Goal: Task Accomplishment & Management: Complete application form

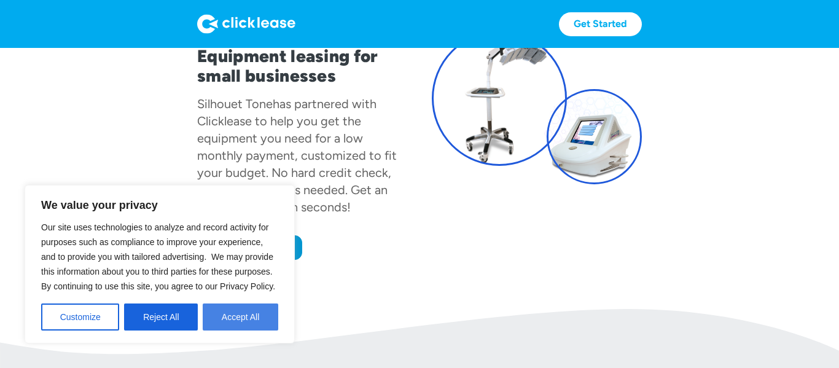
click at [246, 313] on button "Accept All" at bounding box center [241, 316] width 76 height 27
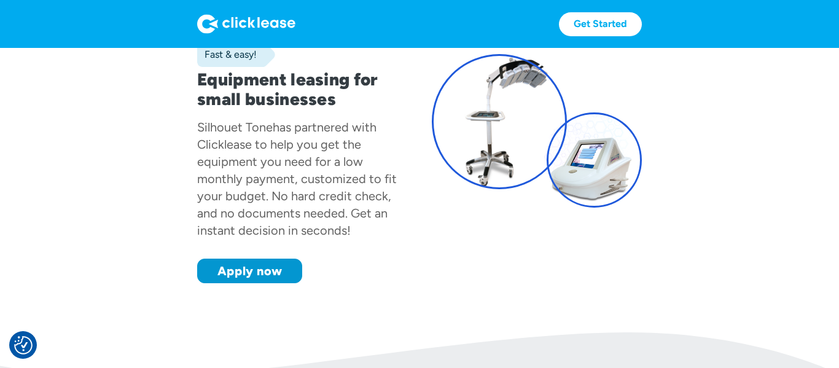
scroll to position [95, 0]
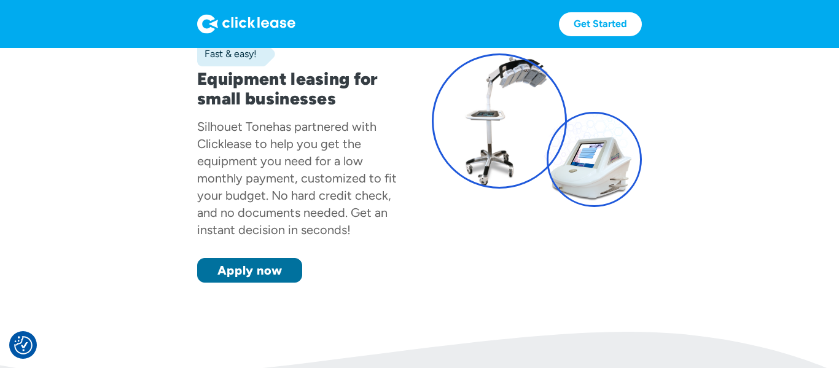
click at [251, 276] on link "Apply now" at bounding box center [249, 270] width 105 height 25
